Goal: Check status: Check status

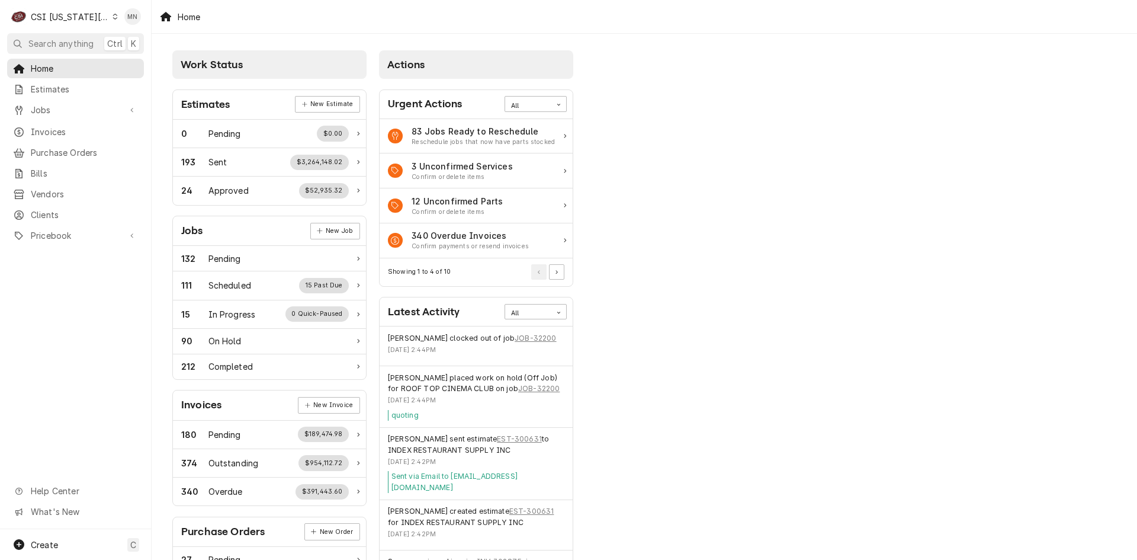
click at [62, 17] on div "CSI Kansas City" at bounding box center [70, 17] width 78 height 12
click at [133, 44] on div "CSI [US_STATE]" at bounding box center [203, 44] width 173 height 12
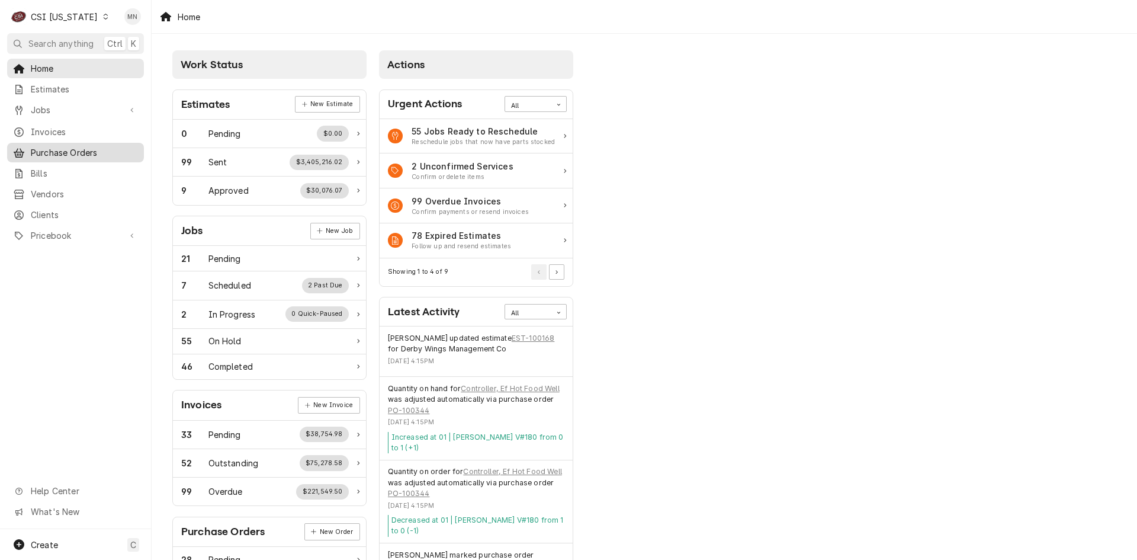
click at [54, 147] on span "Purchase Orders" at bounding box center [84, 152] width 107 height 12
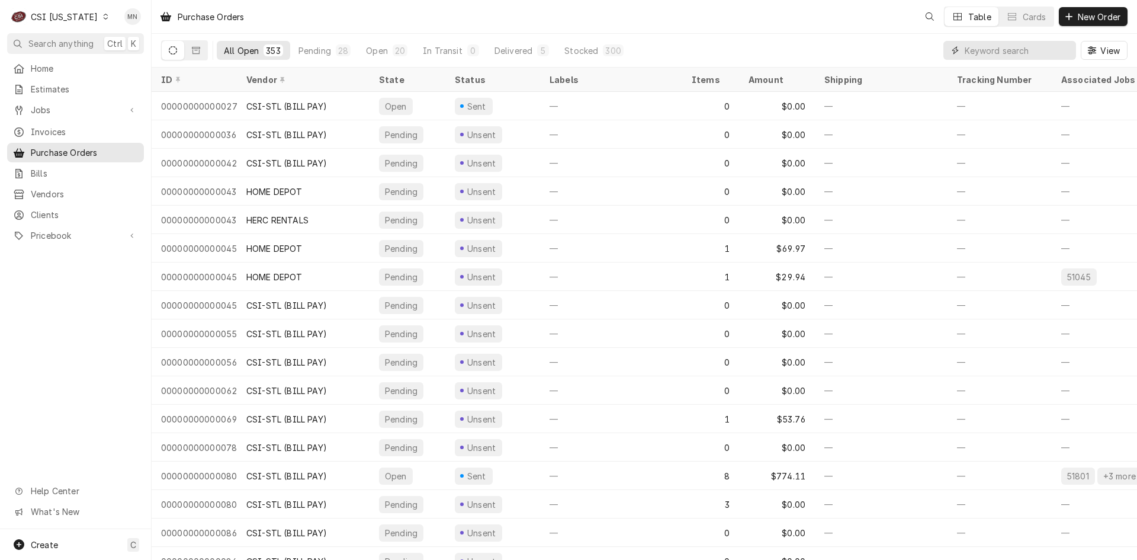
click at [908, 63] on div "All Open 353 Pending 28 Open 20 In Transit 0 Delivered 5 Stocked 300 View" at bounding box center [644, 50] width 966 height 33
type input "100339"
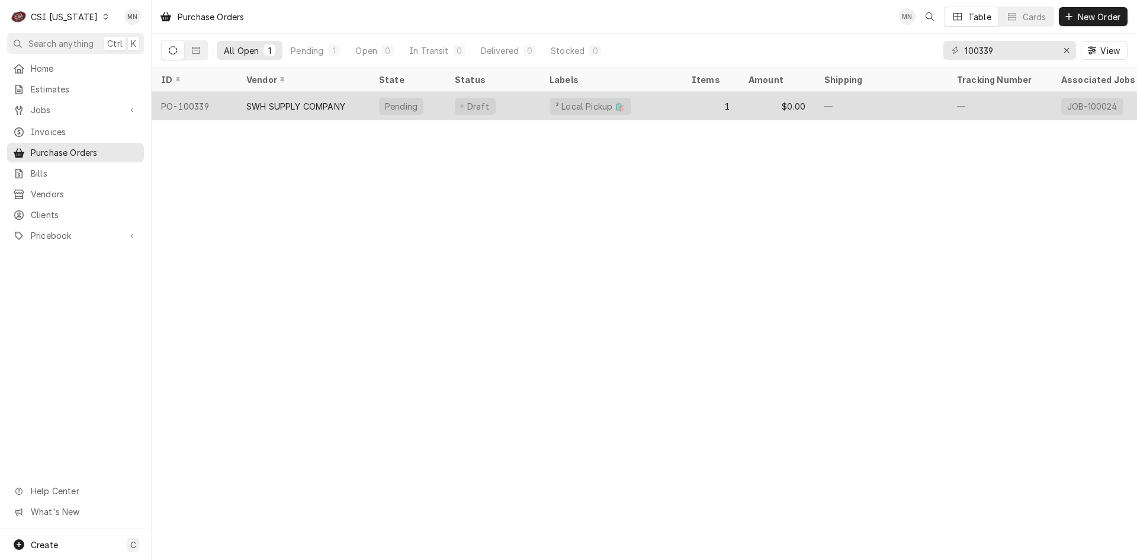
click at [274, 100] on div "SWH SUPPLY COMPANY" at bounding box center [295, 106] width 99 height 12
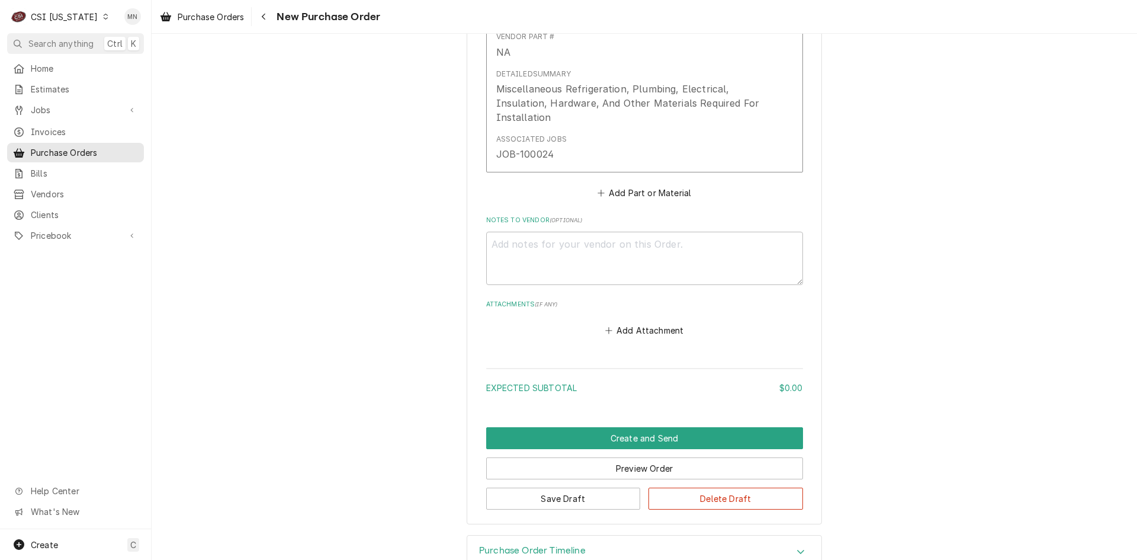
scroll to position [592, 0]
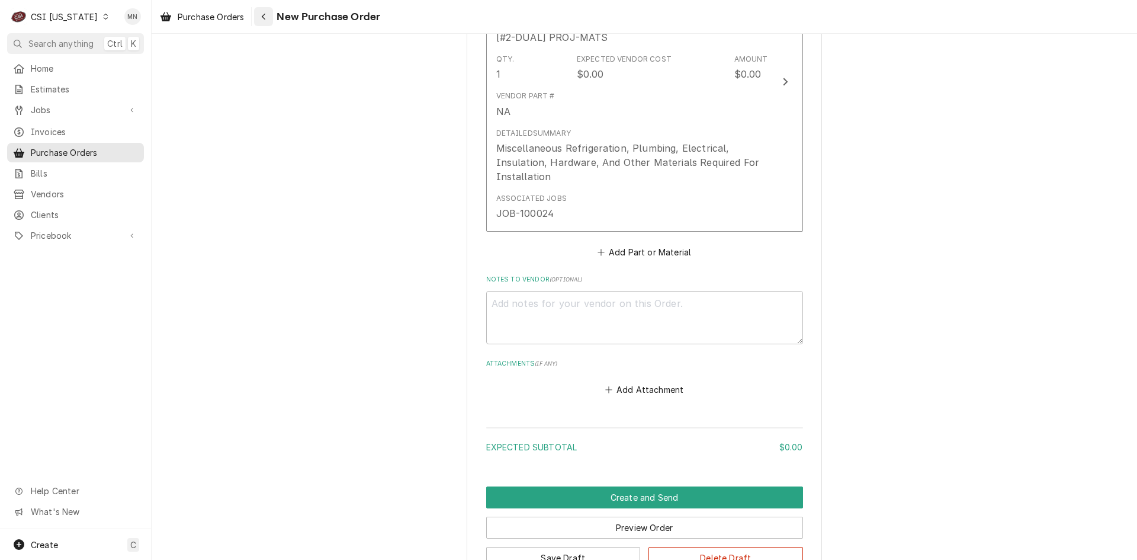
click at [273, 20] on button "Navigate back" at bounding box center [263, 16] width 19 height 19
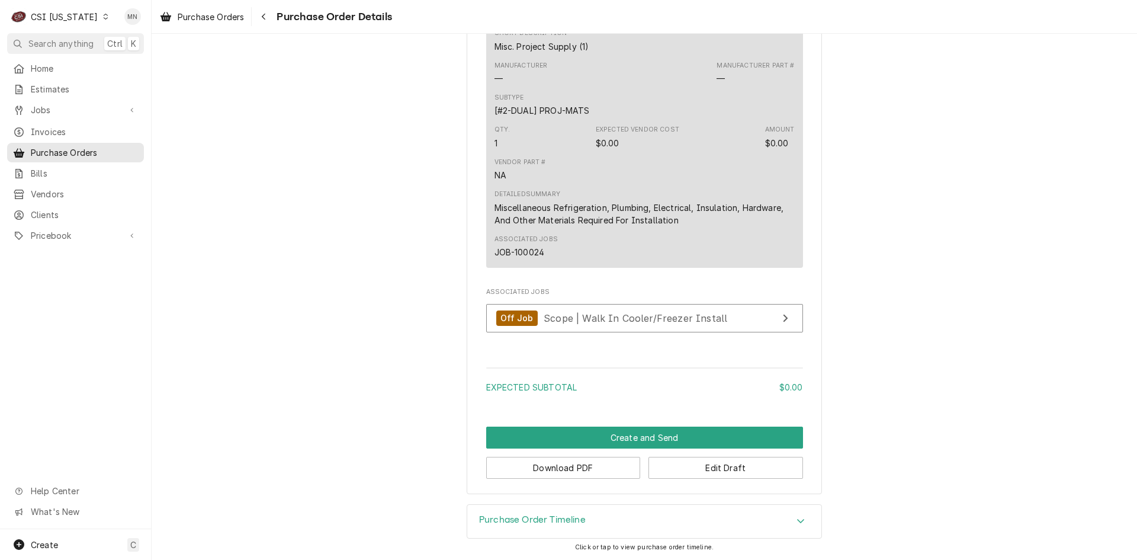
scroll to position [707, 0]
click at [261, 17] on div "Navigate back" at bounding box center [264, 17] width 12 height 12
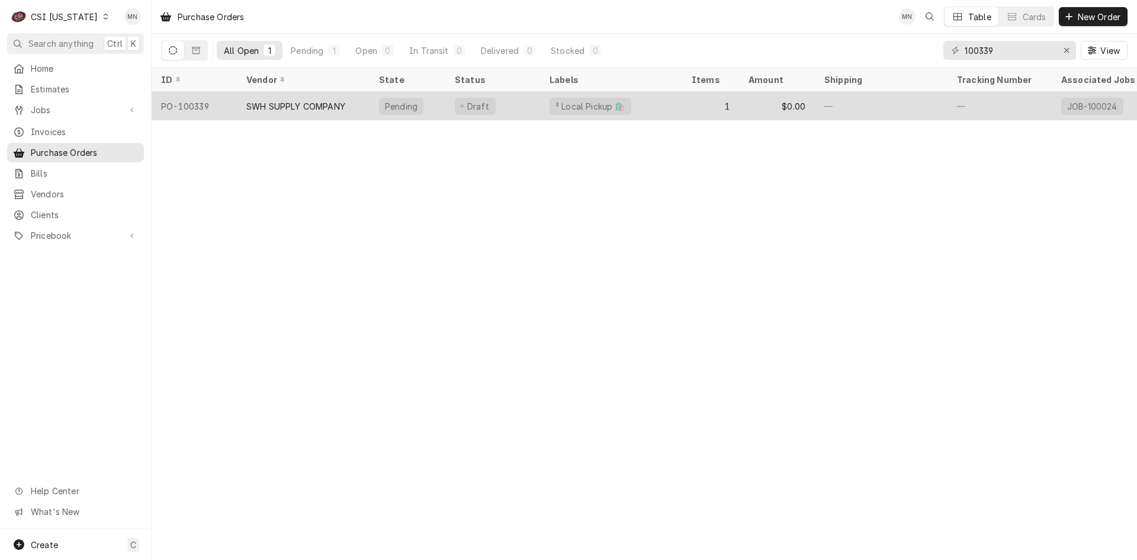
click at [327, 103] on div "SWH SUPPLY COMPANY" at bounding box center [295, 106] width 99 height 12
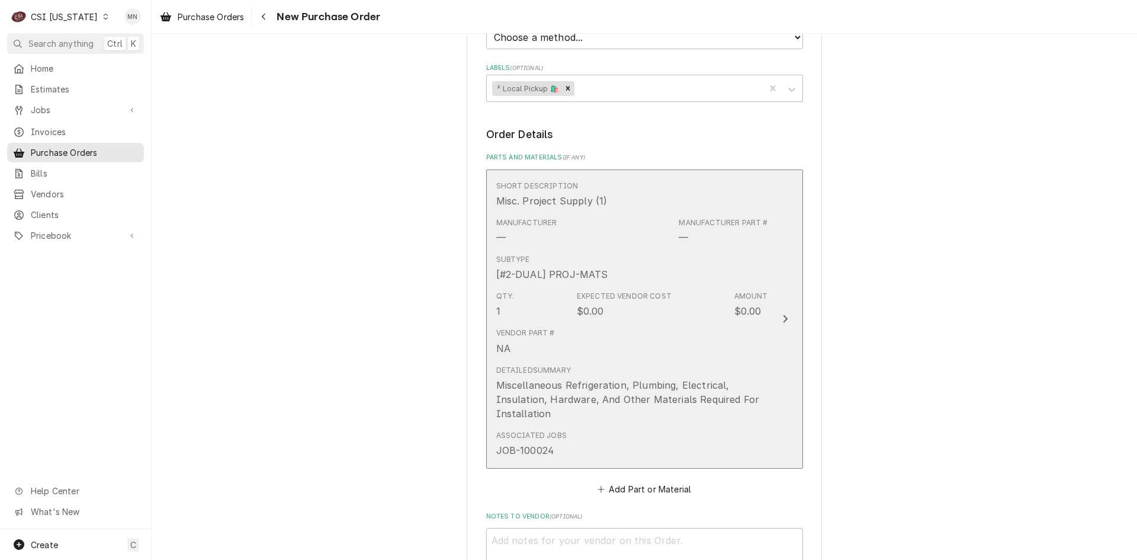
scroll to position [682, 0]
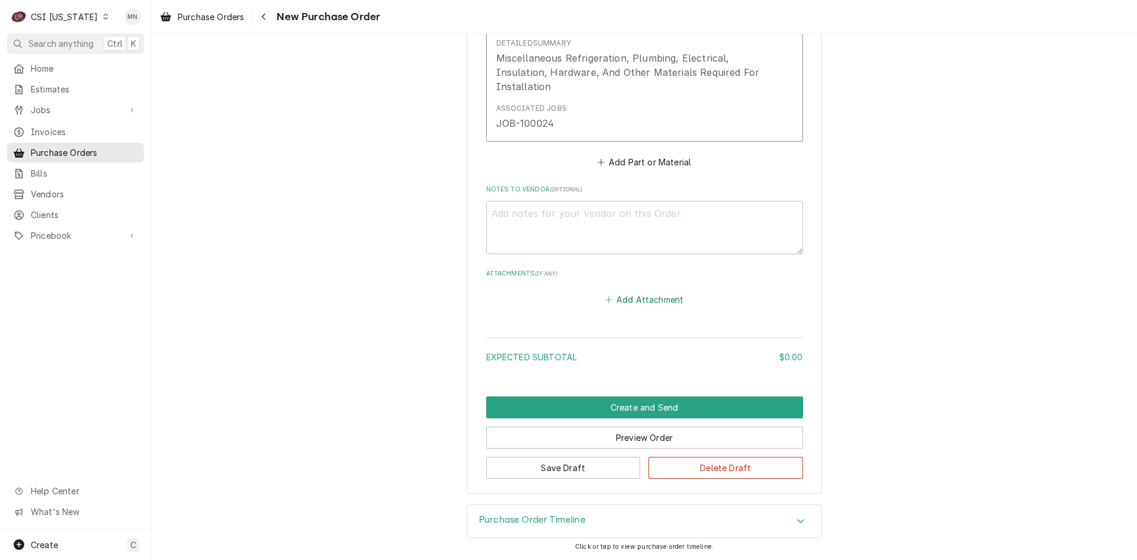
click at [645, 301] on button "Add Attachment" at bounding box center [644, 299] width 83 height 17
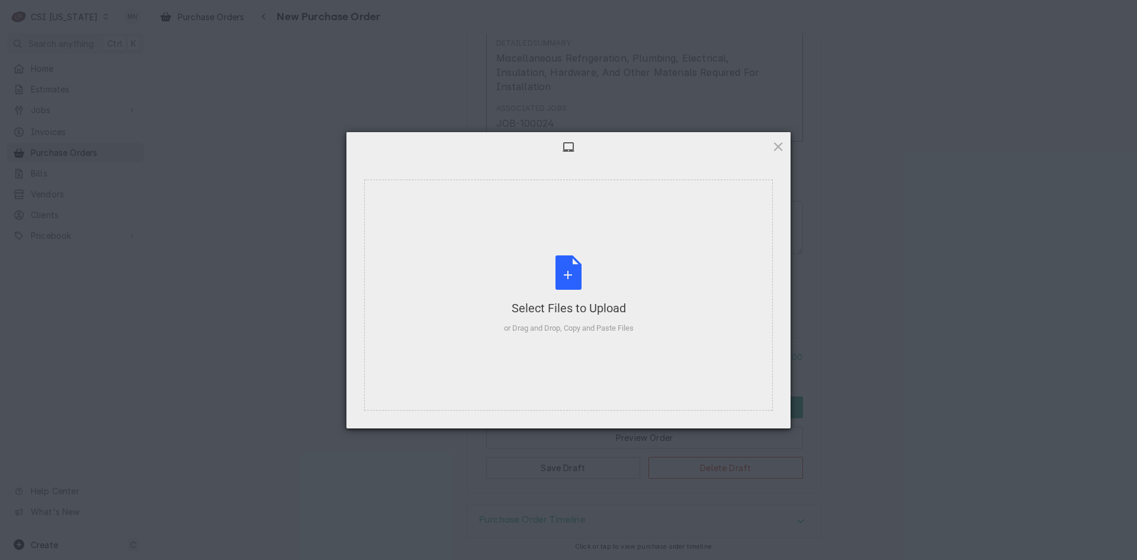
type textarea "x"
click at [578, 291] on div "Select Files to Upload or Drag and Drop, Copy and Paste Files" at bounding box center [569, 294] width 130 height 79
click at [577, 285] on div "Select Files to Upload or Drag and Drop, Copy and Paste Files" at bounding box center [569, 294] width 130 height 79
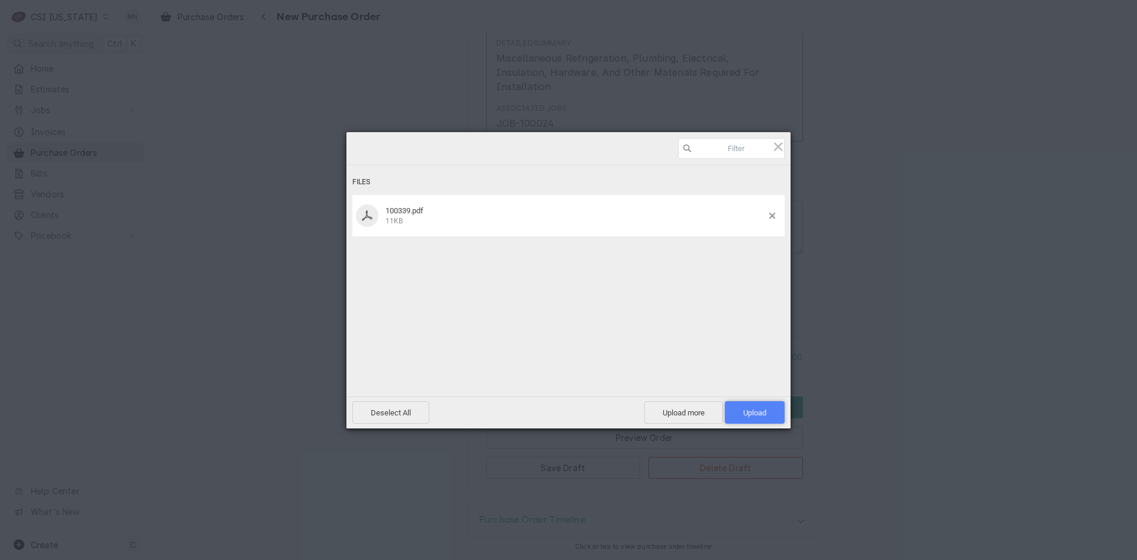
click at [759, 409] on span "Upload 1" at bounding box center [754, 412] width 23 height 9
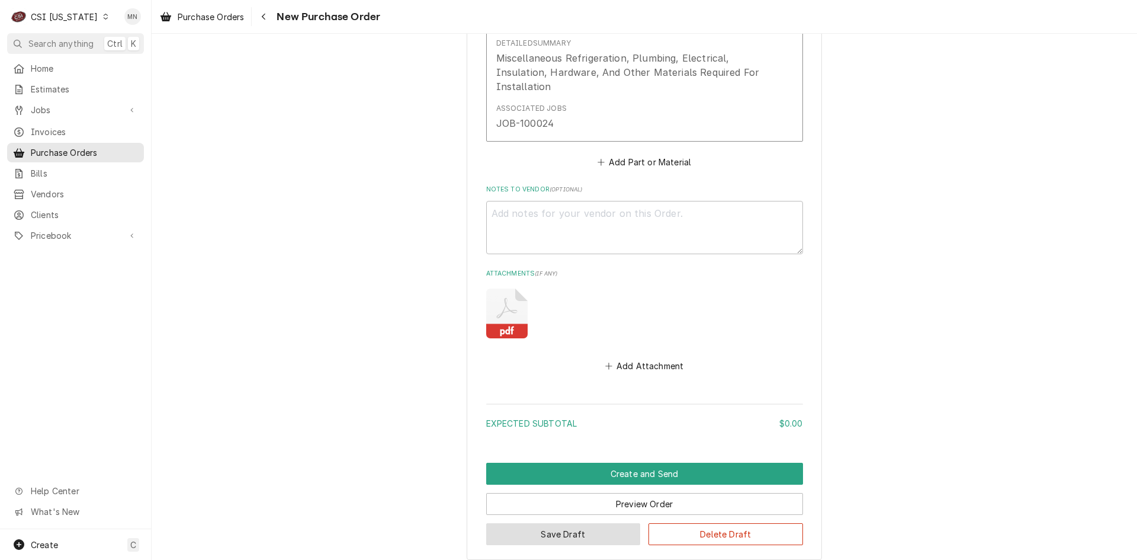
click at [555, 528] on button "Save Draft" at bounding box center [563, 534] width 155 height 22
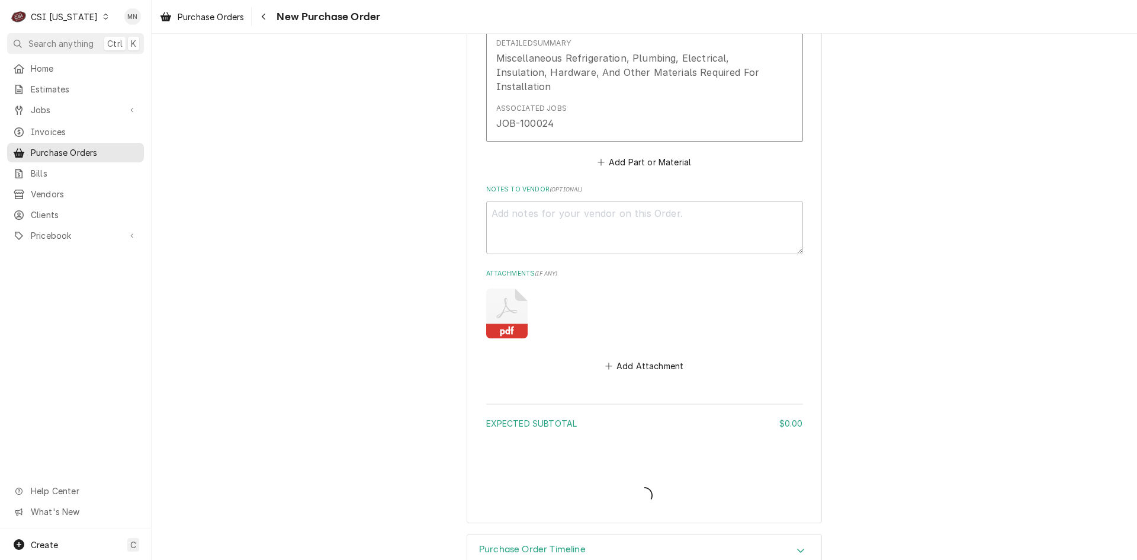
type textarea "x"
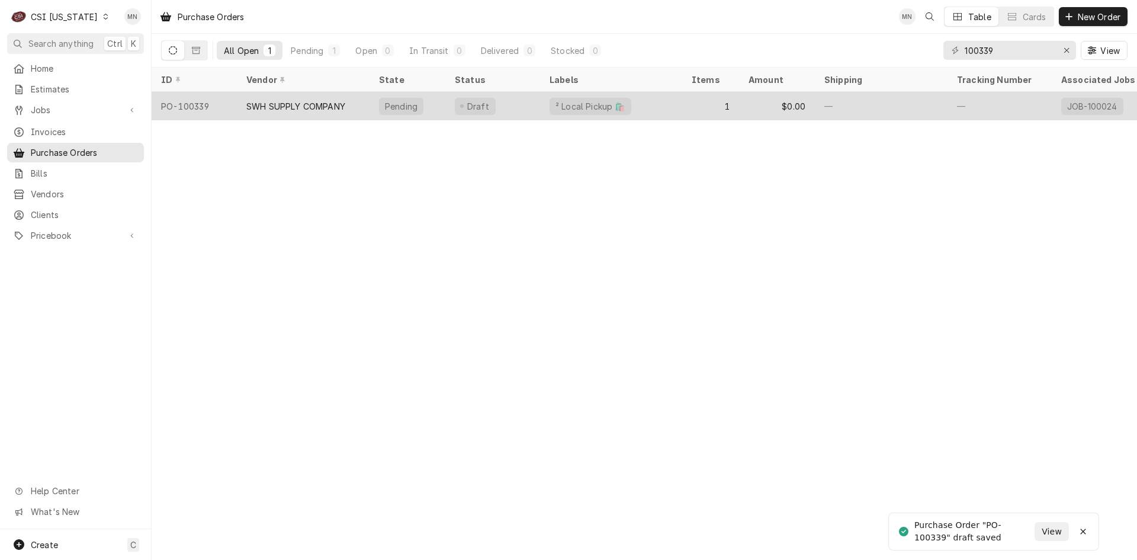
click at [291, 105] on div "SWH SUPPLY COMPANY" at bounding box center [295, 106] width 99 height 12
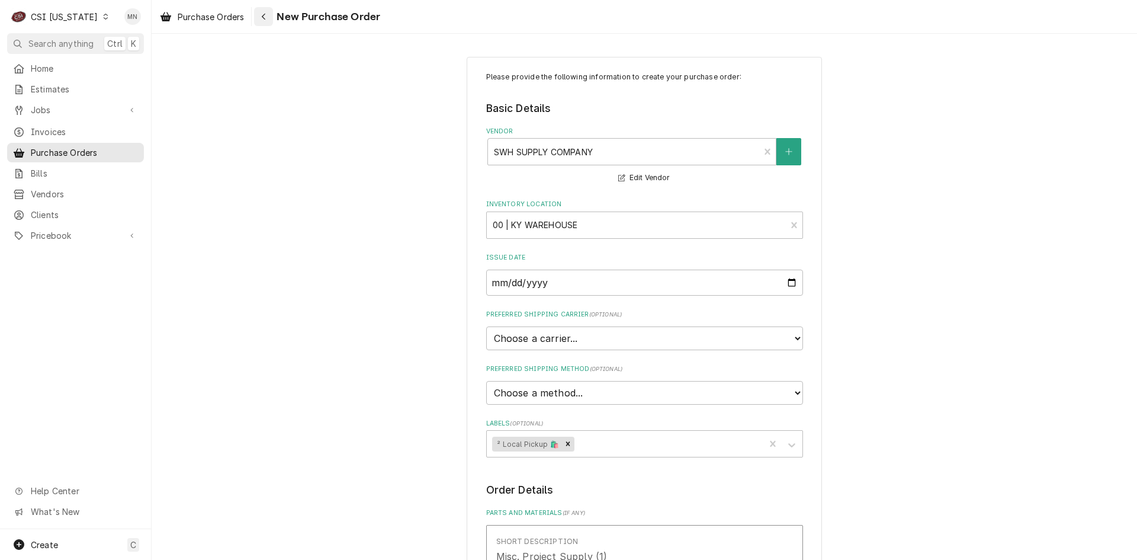
click at [269, 20] on div "Navigate back" at bounding box center [264, 17] width 12 height 12
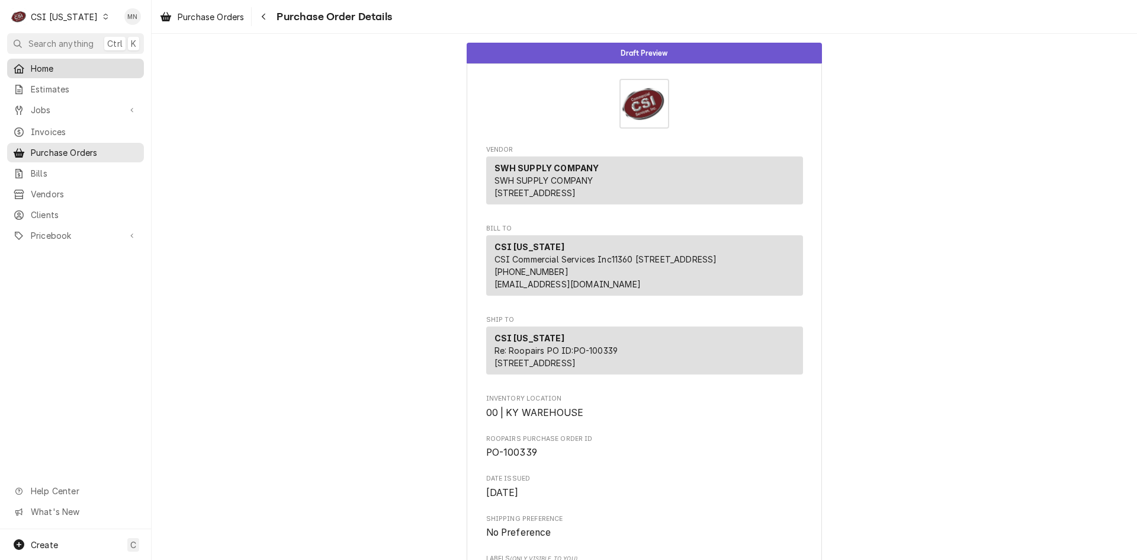
click at [41, 59] on link "Home" at bounding box center [75, 69] width 137 height 20
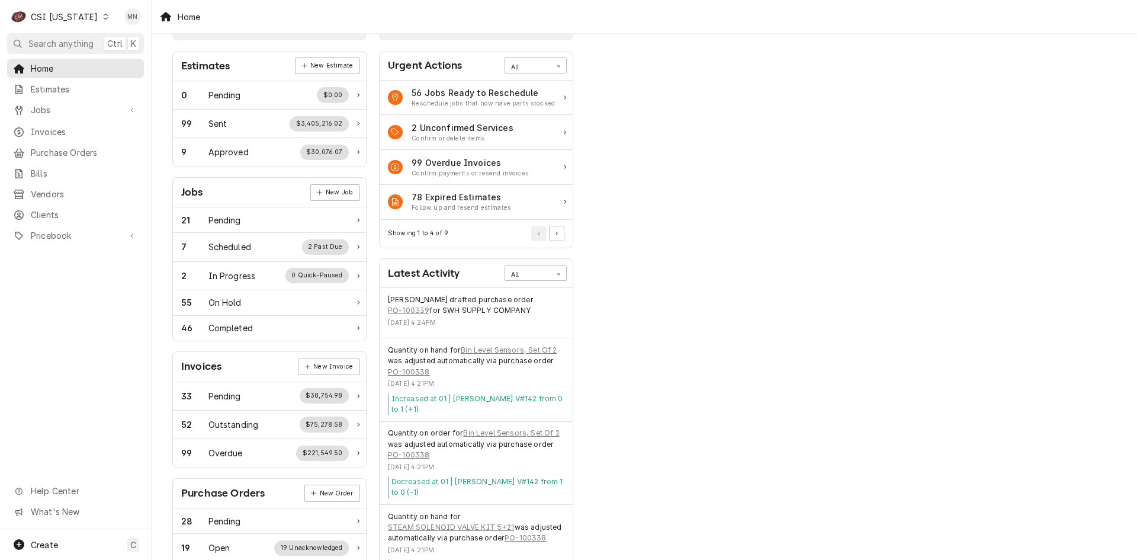
scroll to position [59, 0]
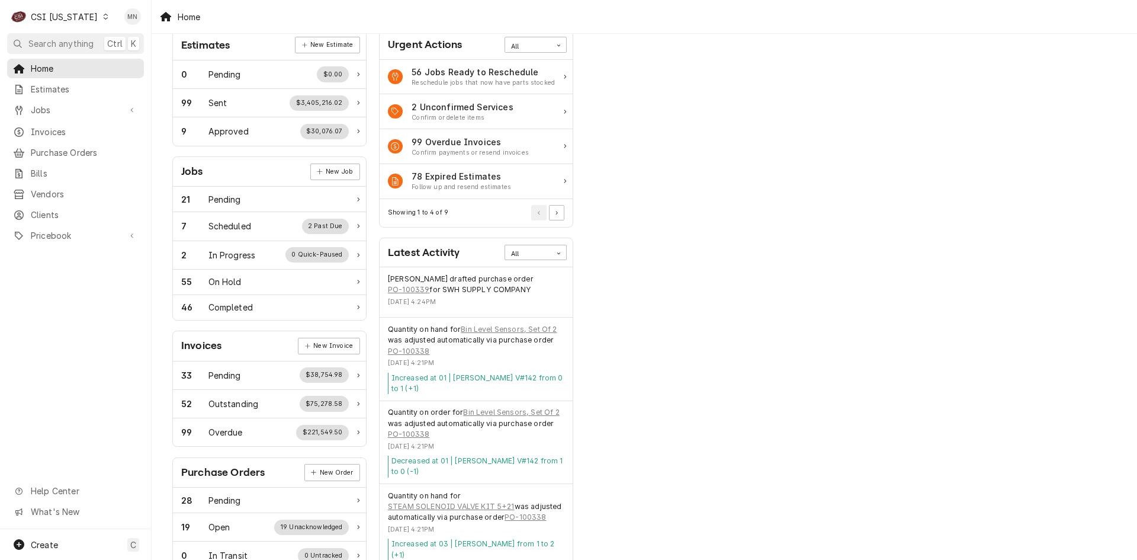
click at [754, 40] on div "Work Status Estimates New Estimate 0 Pending $0.00 99 Sent $3,405,216.02 9 Appr…" at bounding box center [644, 371] width 985 height 793
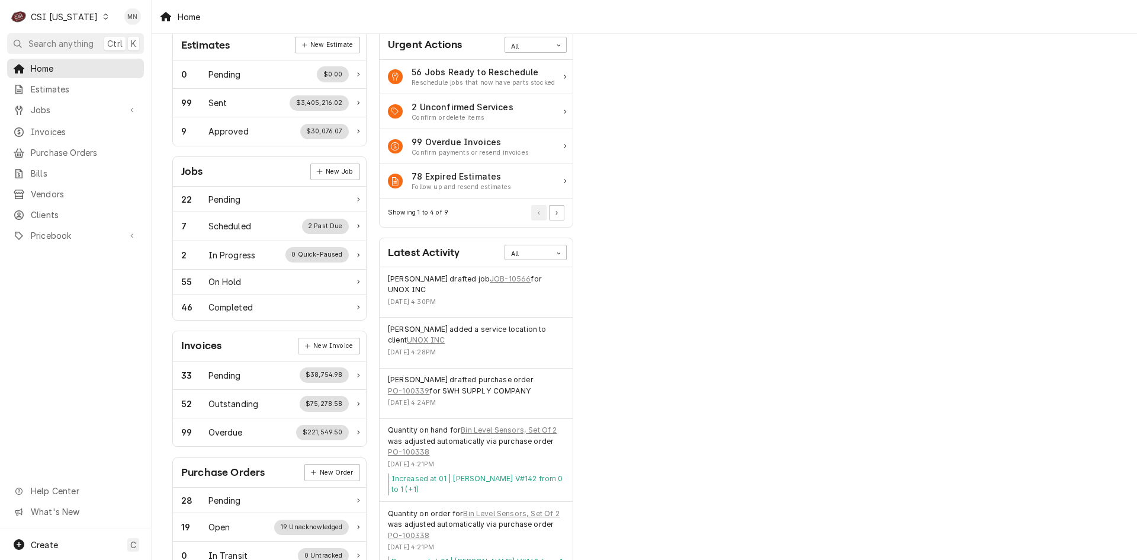
click at [62, 17] on div "CSI Kentucky" at bounding box center [64, 17] width 67 height 12
click at [153, 18] on div "CSI [US_STATE][GEOGRAPHIC_DATA]" at bounding box center [185, 23] width 156 height 12
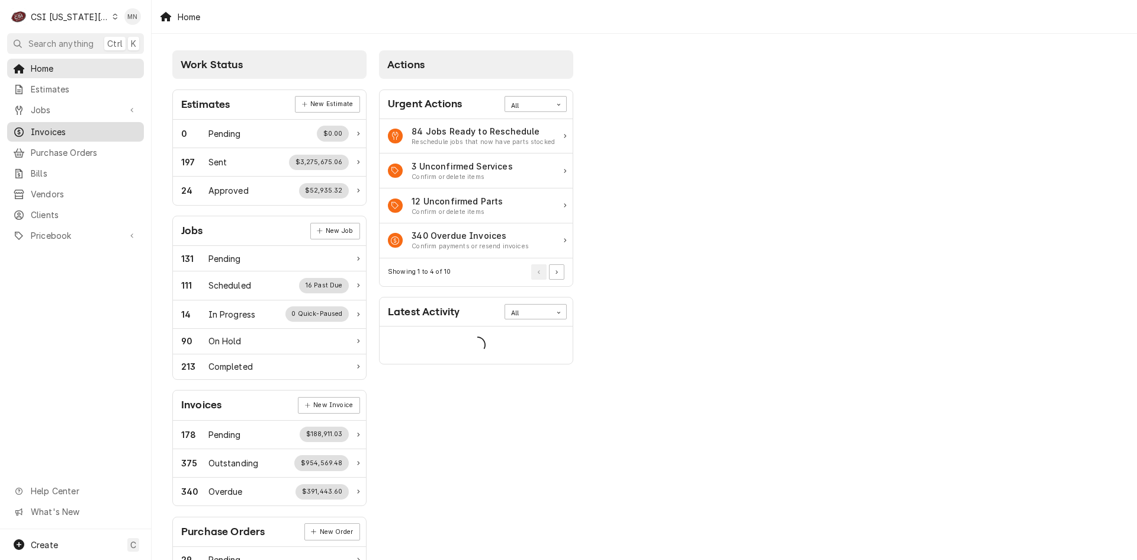
click at [54, 130] on span "Invoices" at bounding box center [84, 132] width 107 height 12
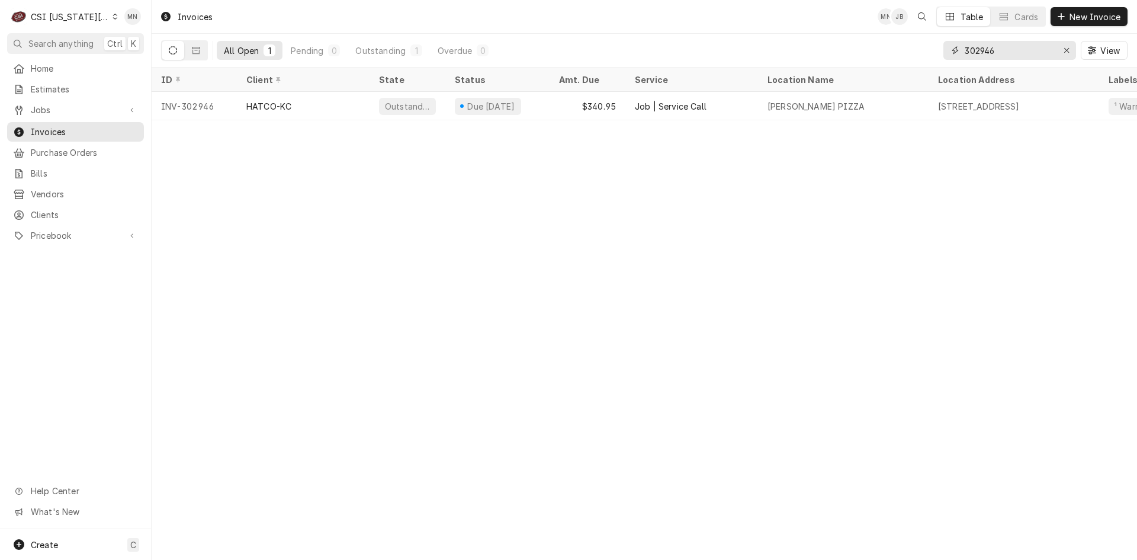
drag, startPoint x: 998, startPoint y: 53, endPoint x: 888, endPoint y: 66, distance: 110.2
click at [893, 65] on div "All Open 1 Pending 0 Outstanding 1 Overdue 0 302946 View" at bounding box center [644, 50] width 966 height 33
type input "302933"
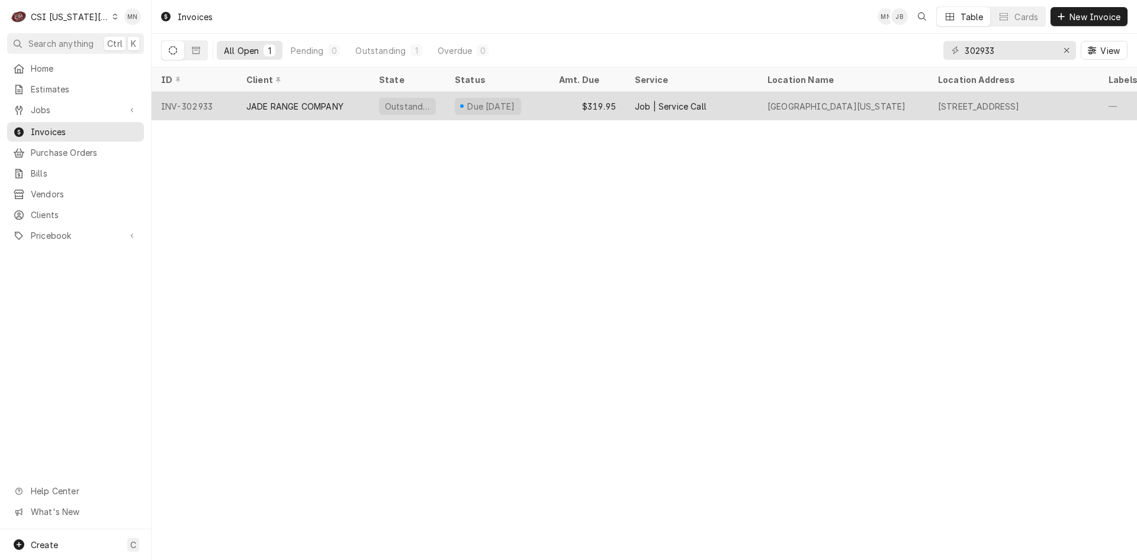
click at [303, 105] on div "JADE RANGE COMPANY" at bounding box center [294, 106] width 97 height 12
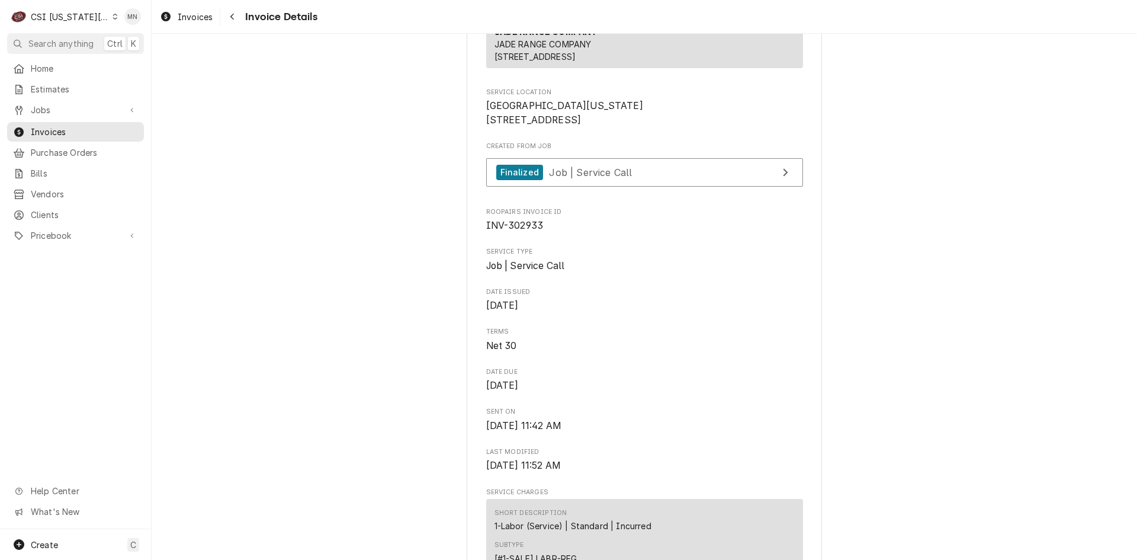
scroll to position [118, 0]
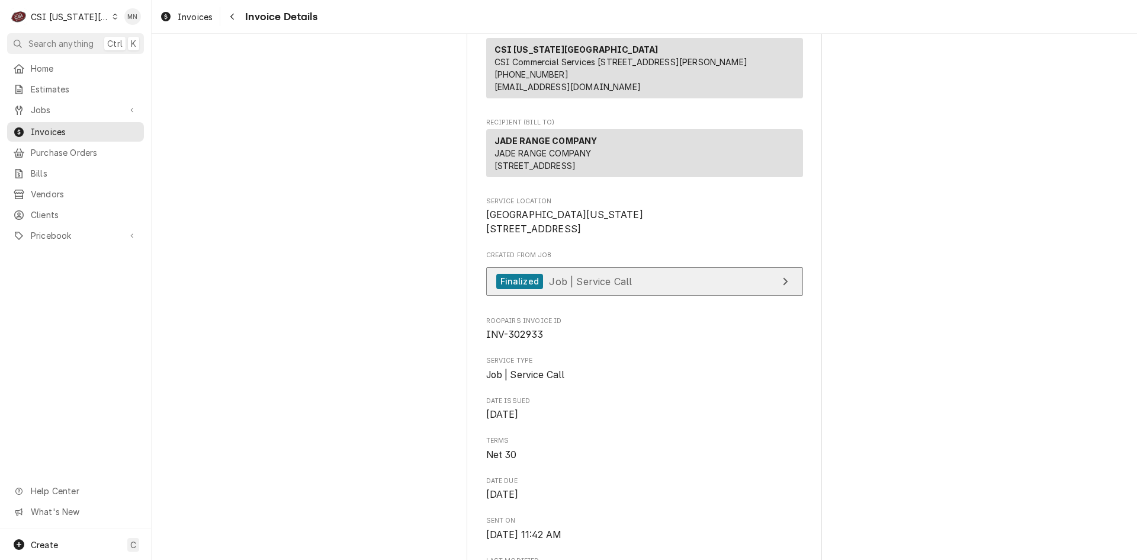
click at [645, 296] on link "Finalized Job | Service Call" at bounding box center [644, 281] width 317 height 29
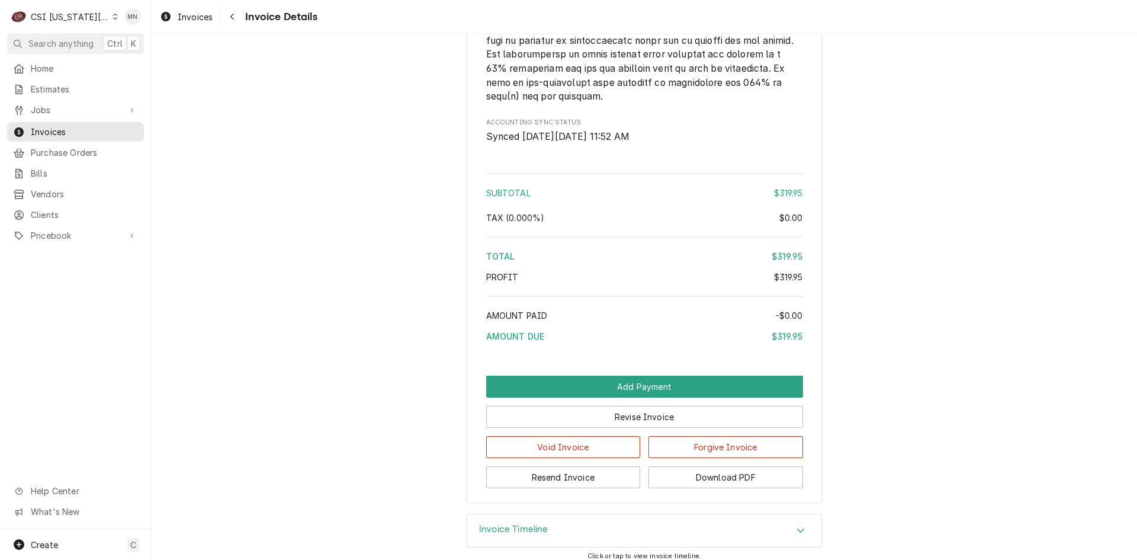
scroll to position [1954, 0]
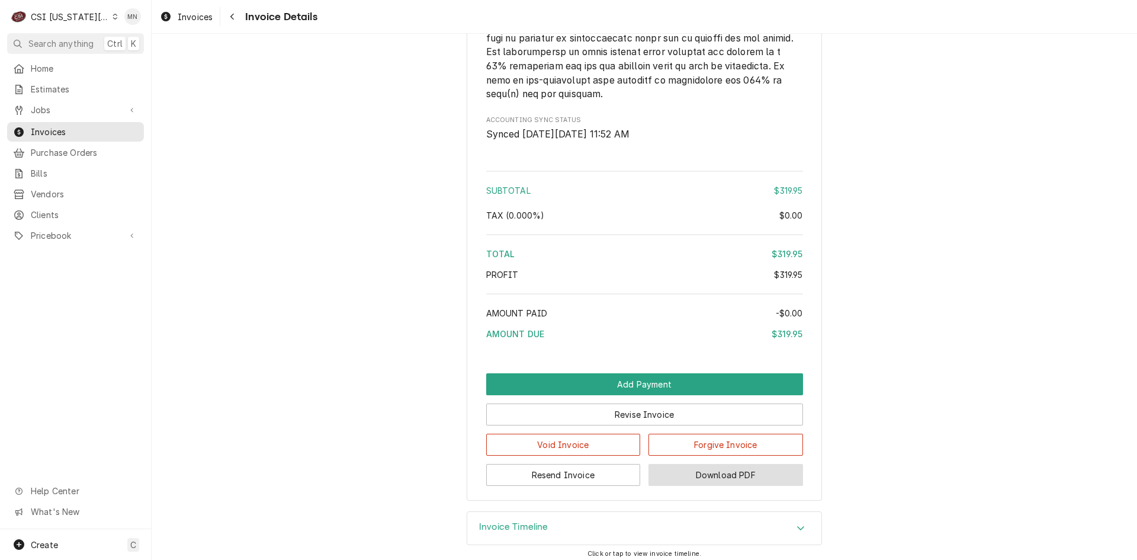
click at [737, 486] on button "Download PDF" at bounding box center [725, 475] width 155 height 22
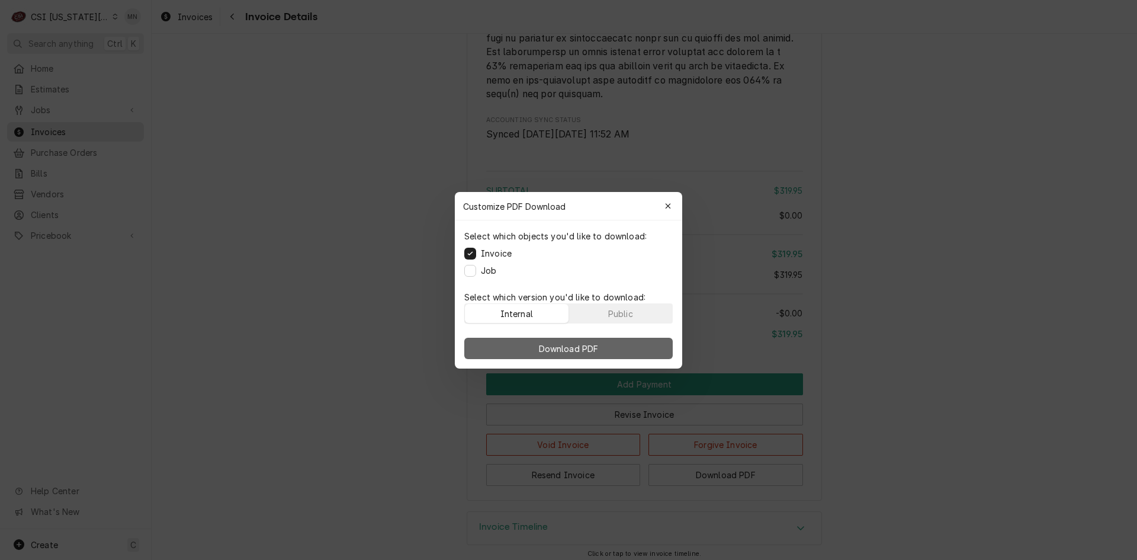
click at [516, 347] on button "Download PDF" at bounding box center [568, 348] width 208 height 21
